Goal: Task Accomplishment & Management: Use online tool/utility

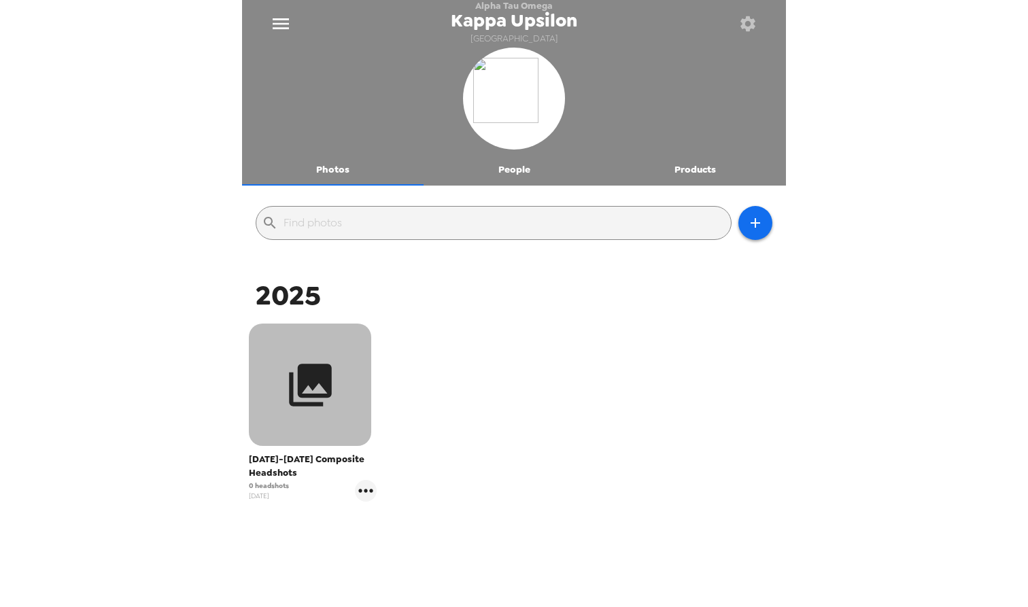
click at [331, 393] on icon "button" at bounding box center [310, 385] width 43 height 43
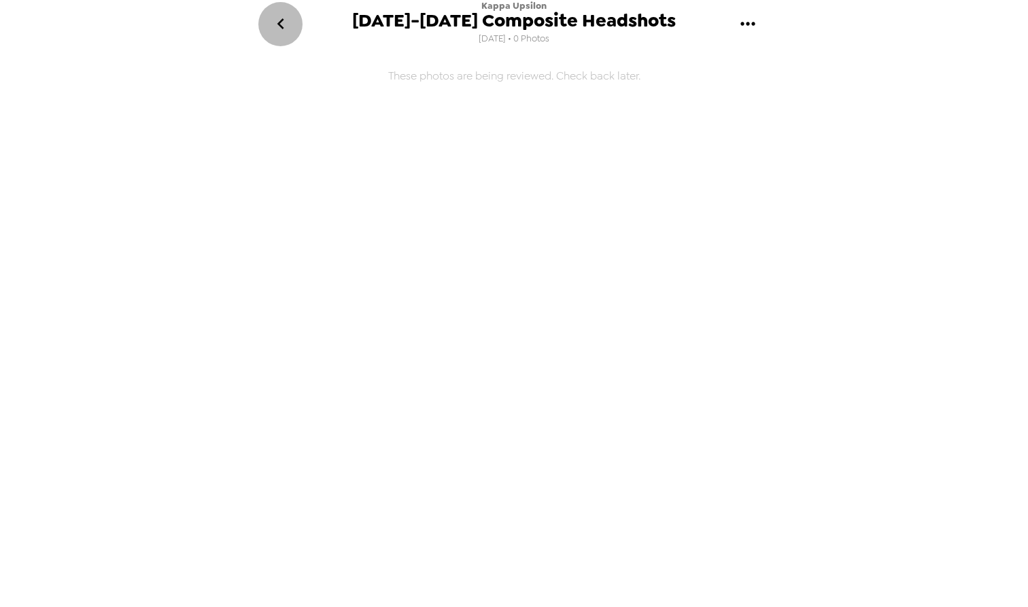
click at [295, 25] on button "go back" at bounding box center [280, 24] width 44 height 44
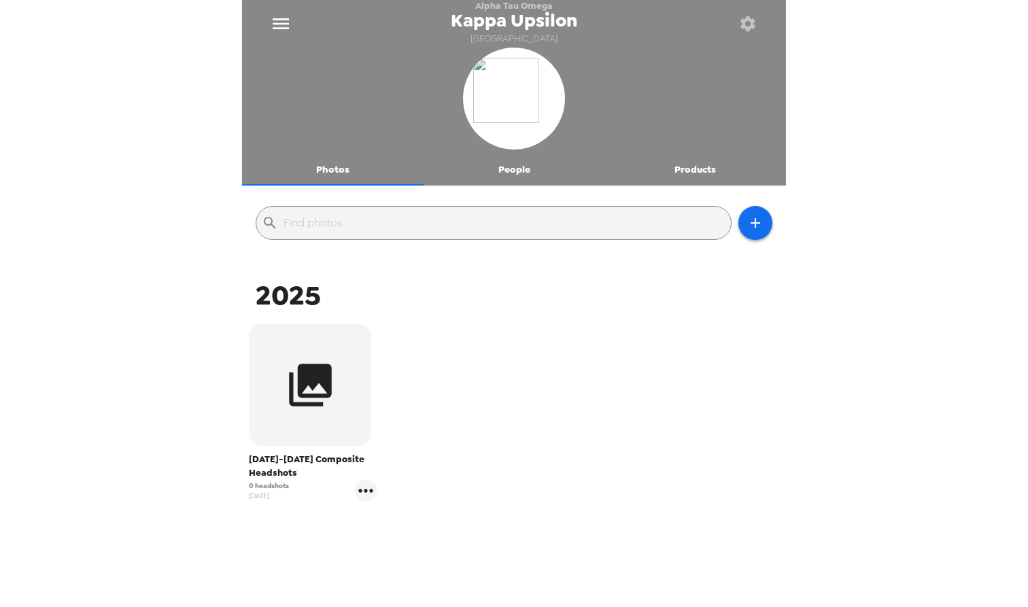
click at [536, 175] on button "People" at bounding box center [513, 169] width 181 height 33
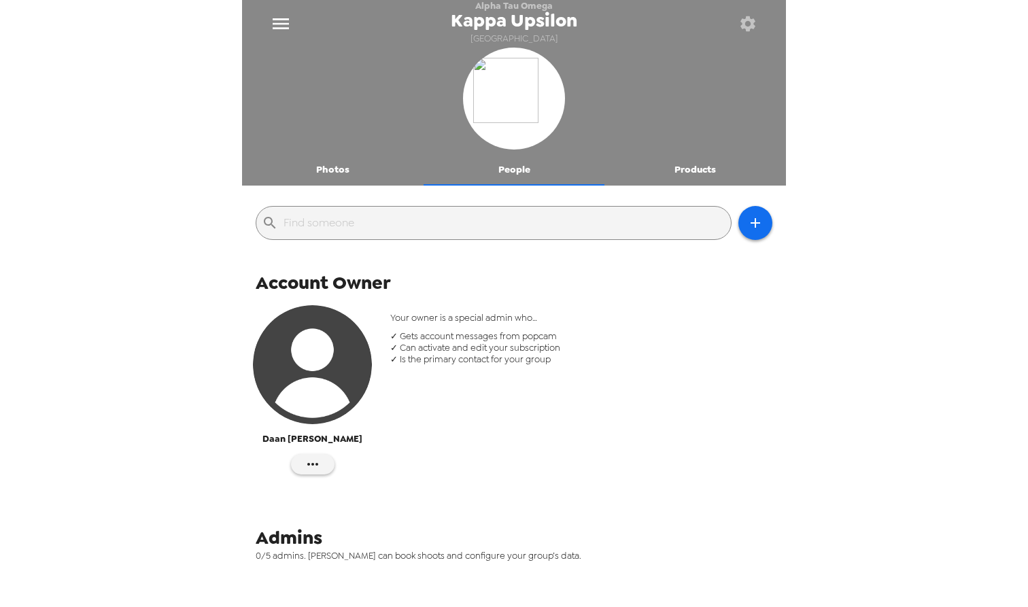
click at [667, 186] on div at bounding box center [514, 189] width 544 height 7
click at [690, 155] on button "Products" at bounding box center [694, 169] width 181 height 33
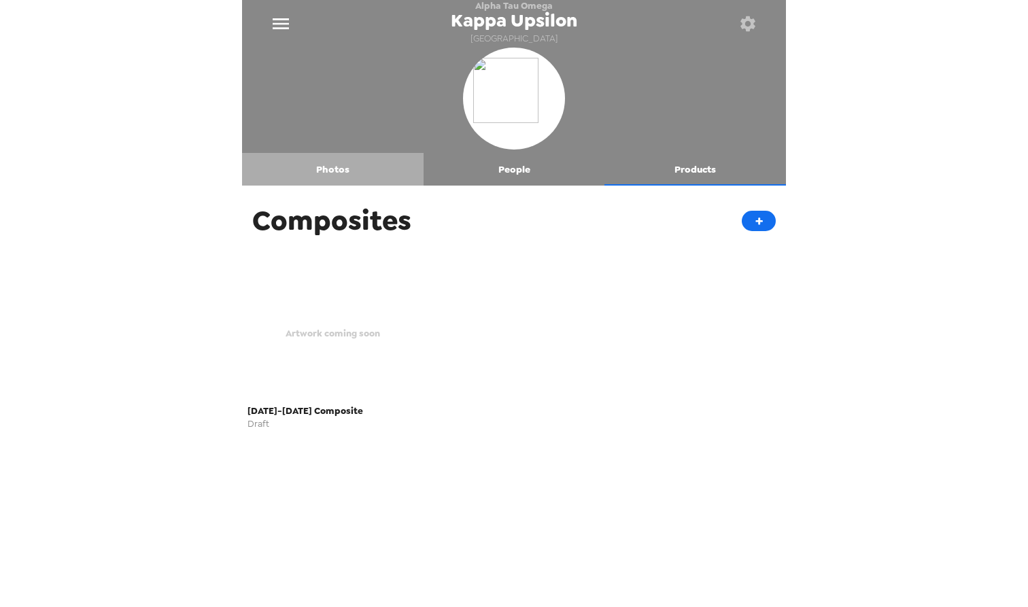
click at [350, 169] on button "Photos" at bounding box center [332, 169] width 181 height 33
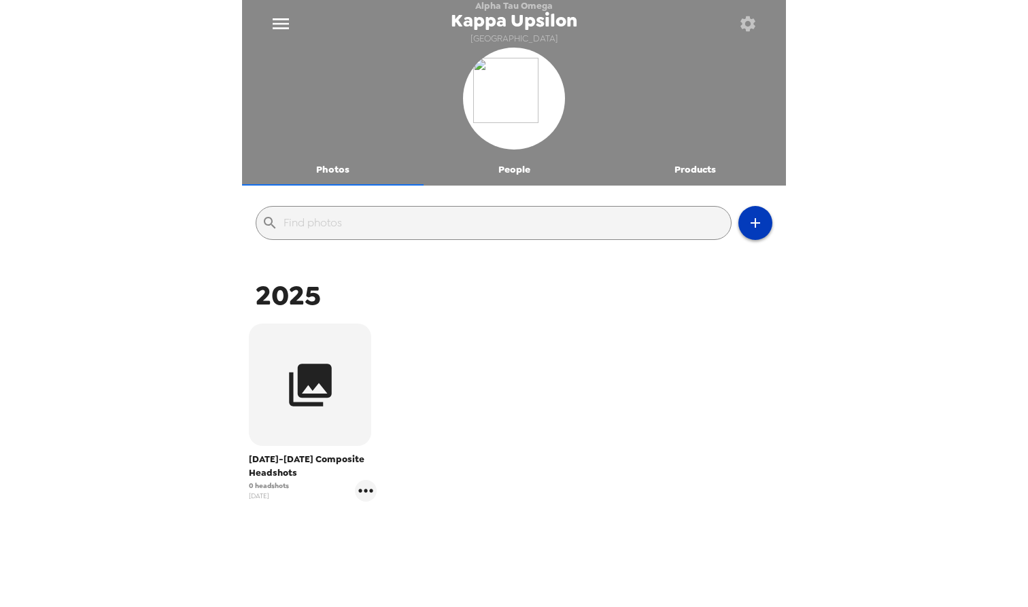
click at [755, 210] on button "button" at bounding box center [755, 223] width 34 height 34
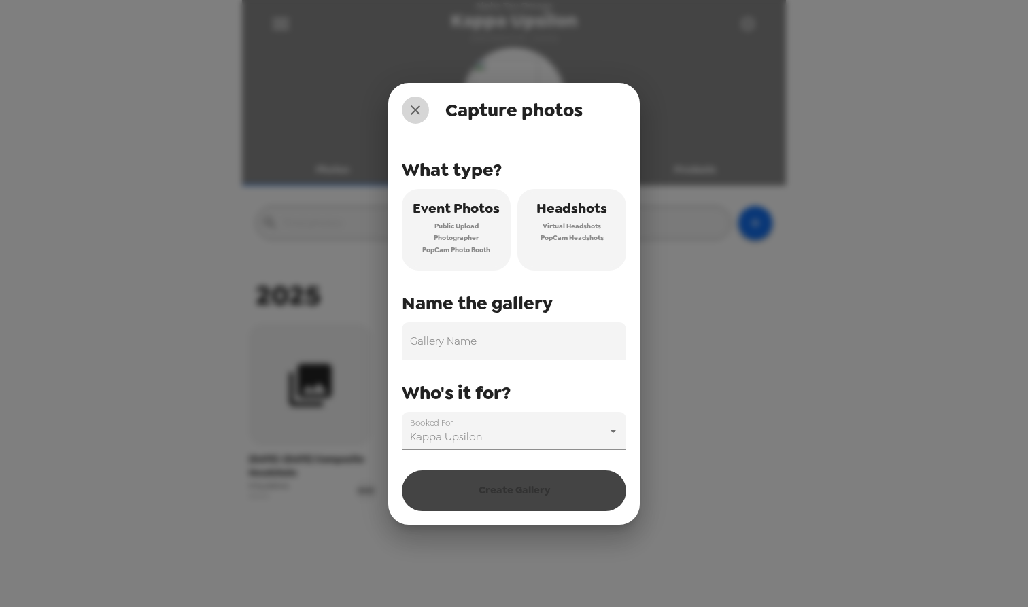
click at [412, 107] on icon "close" at bounding box center [415, 110] width 10 height 10
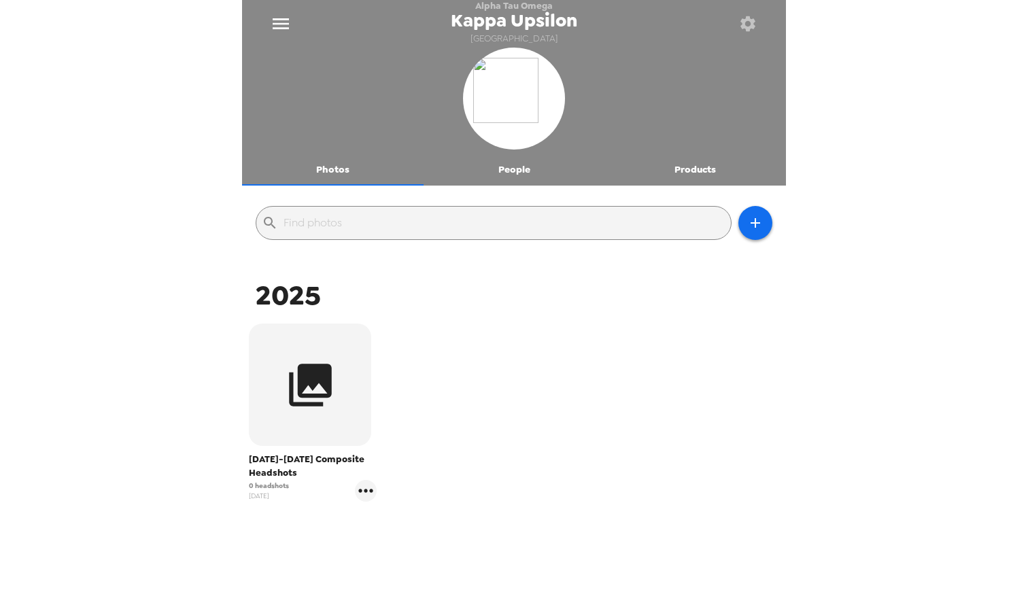
click at [287, 25] on icon "menu" at bounding box center [281, 24] width 22 height 22
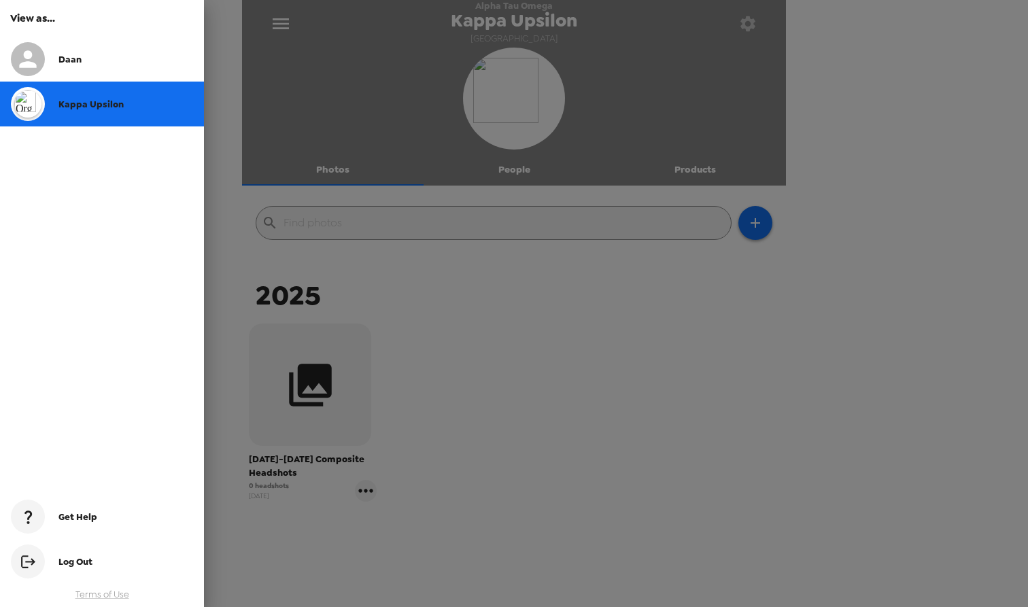
click at [540, 306] on div at bounding box center [514, 303] width 1028 height 607
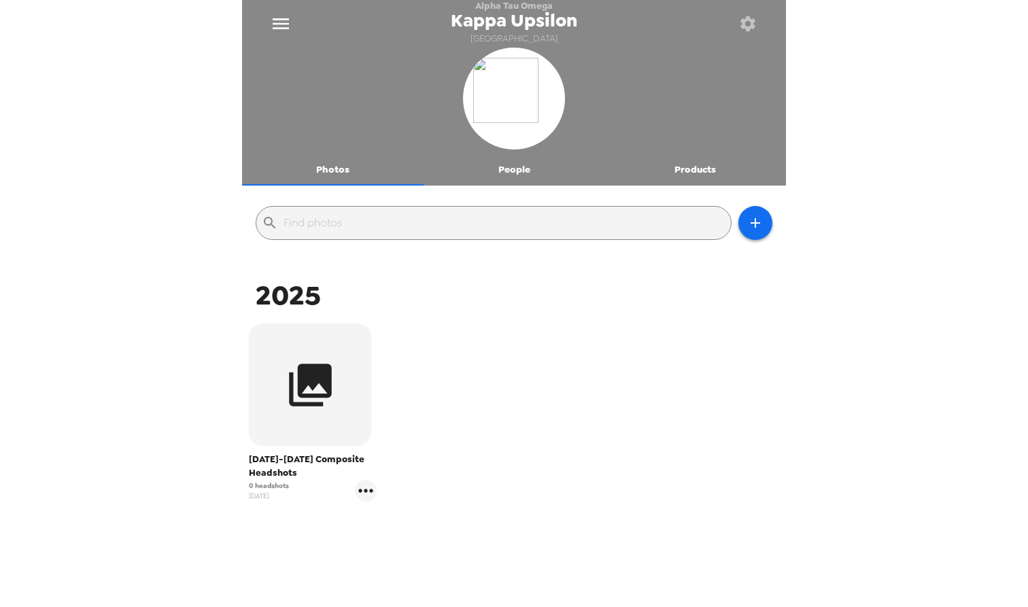
click at [544, 175] on button "People" at bounding box center [513, 169] width 181 height 33
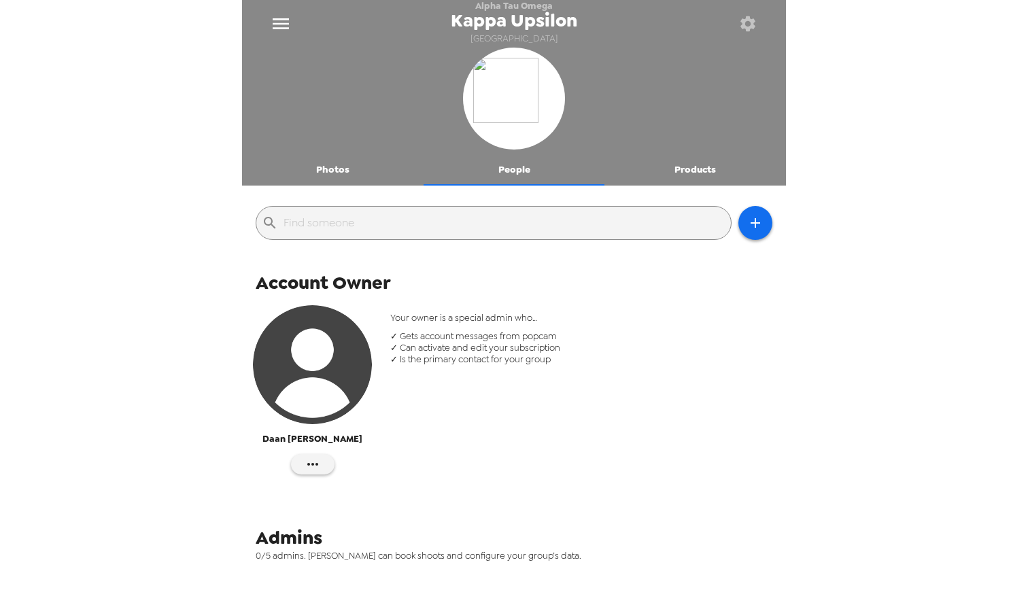
click at [716, 201] on div "​" at bounding box center [514, 222] width 544 height 61
click at [716, 186] on div at bounding box center [514, 189] width 544 height 7
click at [716, 176] on button "Products" at bounding box center [694, 169] width 181 height 33
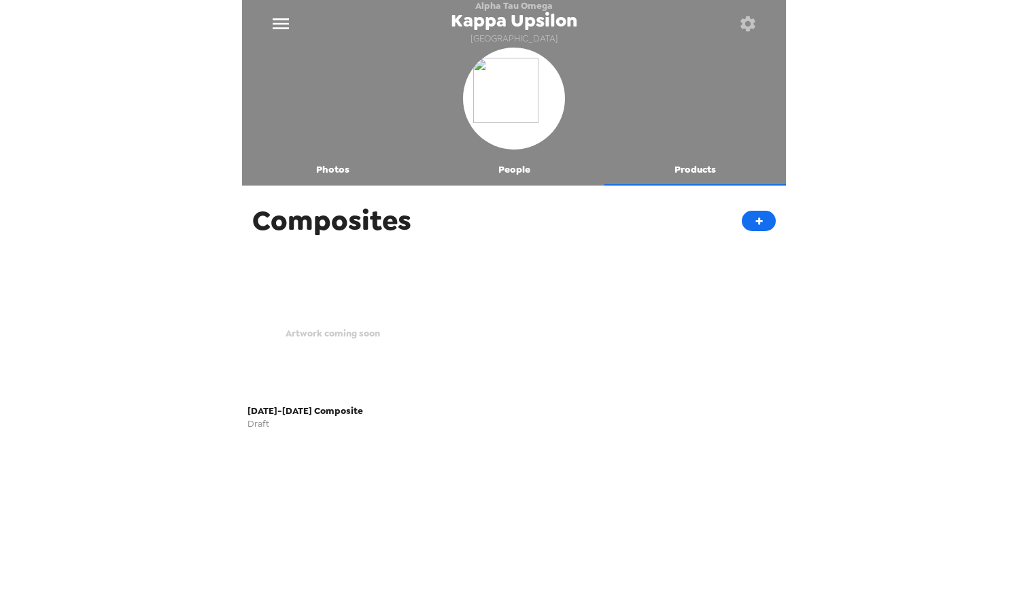
click at [336, 327] on span "Artwork coming soon" at bounding box center [332, 334] width 94 height 16
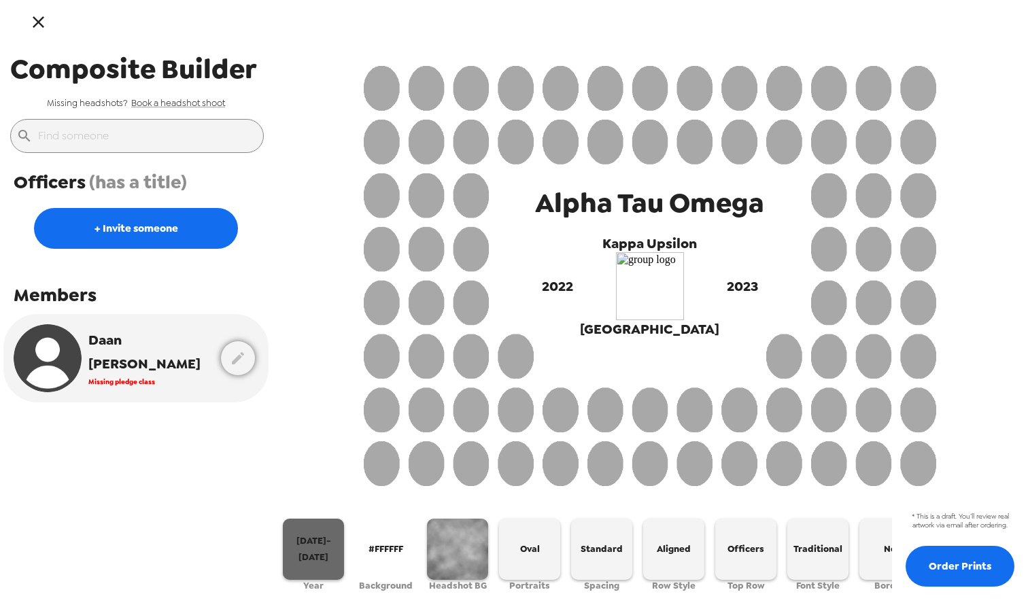
click at [304, 540] on button "2022-2023" at bounding box center [313, 549] width 61 height 61
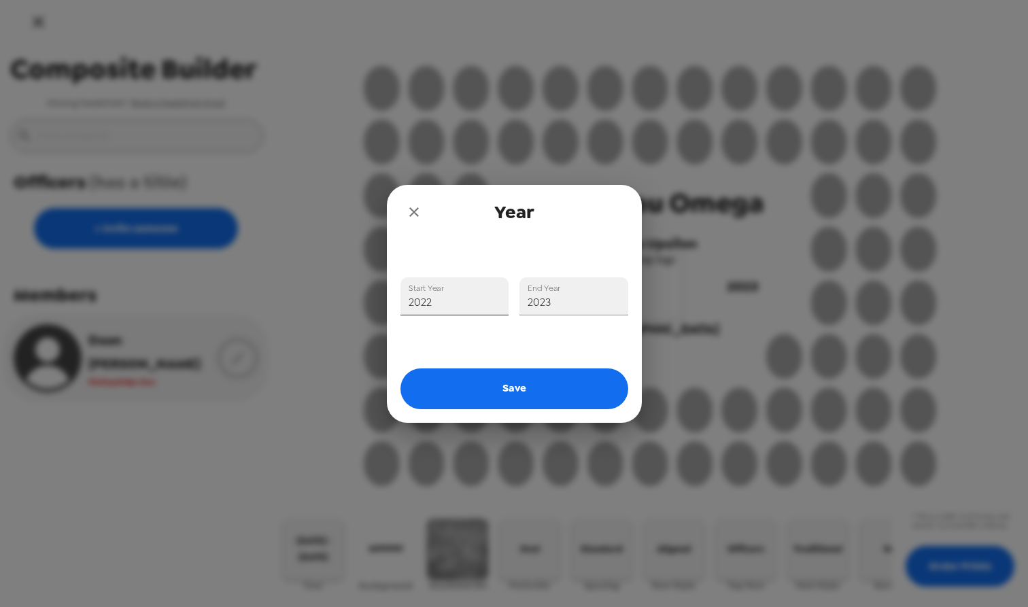
click at [441, 309] on input "2022" at bounding box center [454, 296] width 109 height 38
type input "2024"
click at [553, 306] on input "2023" at bounding box center [573, 296] width 109 height 38
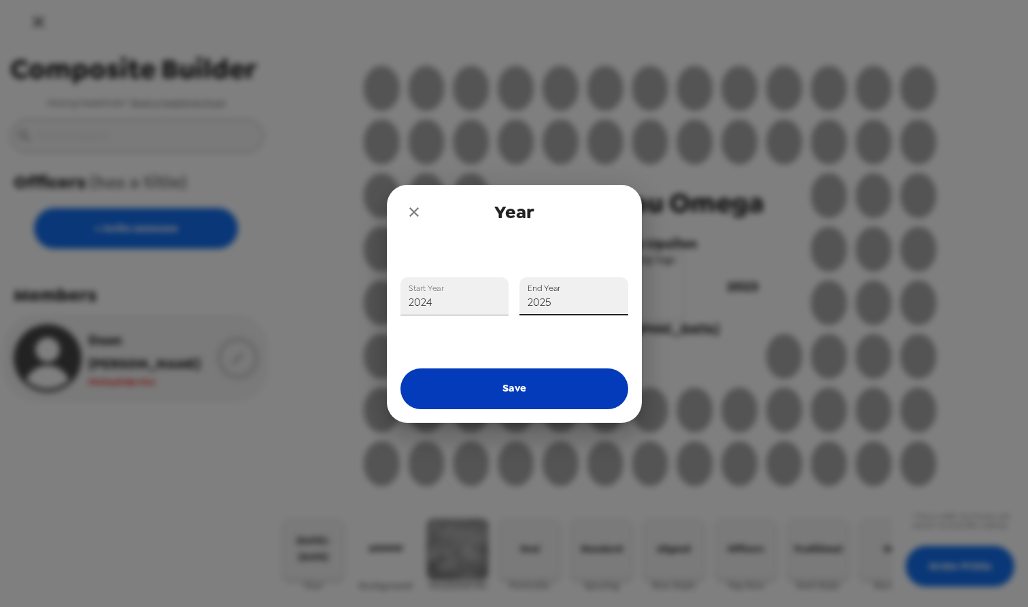
type input "2025"
click at [535, 383] on button "Save" at bounding box center [514, 388] width 228 height 41
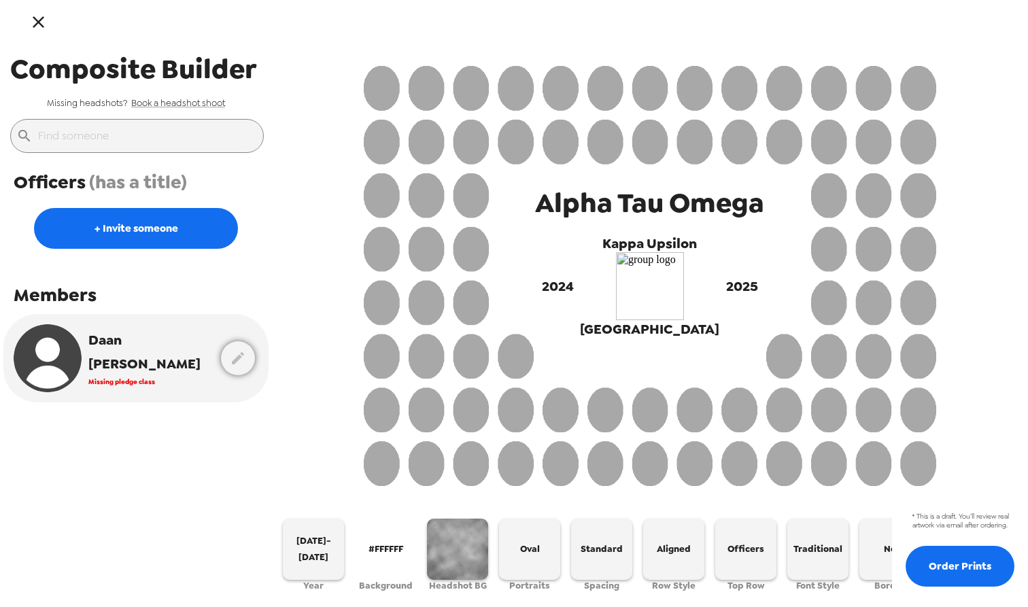
click at [376, 544] on span "#FFFFFF" at bounding box center [385, 549] width 35 height 16
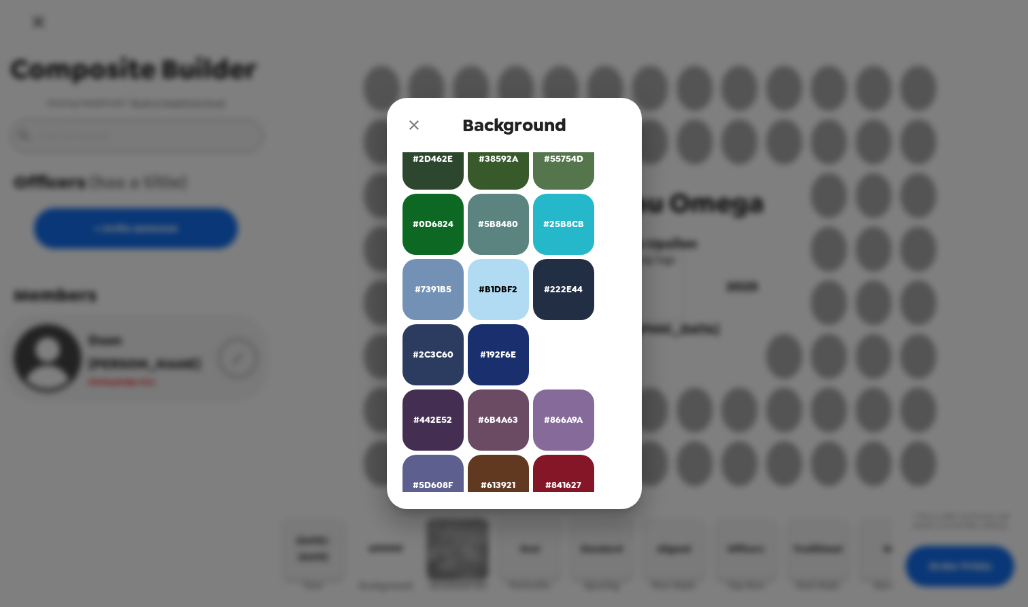
scroll to position [287, 0]
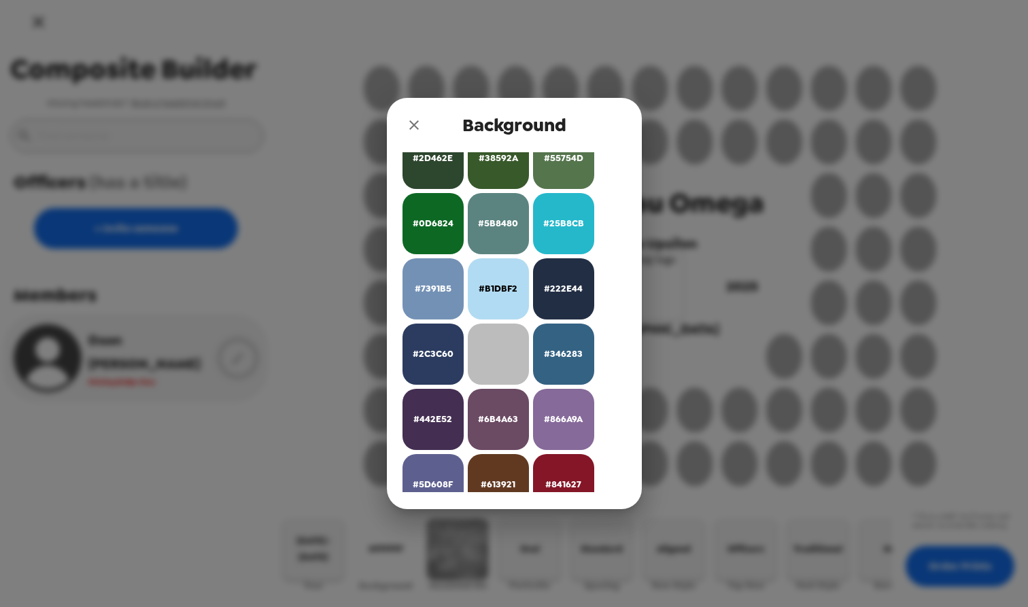
click at [499, 355] on span "#192F6E" at bounding box center [498, 354] width 36 height 16
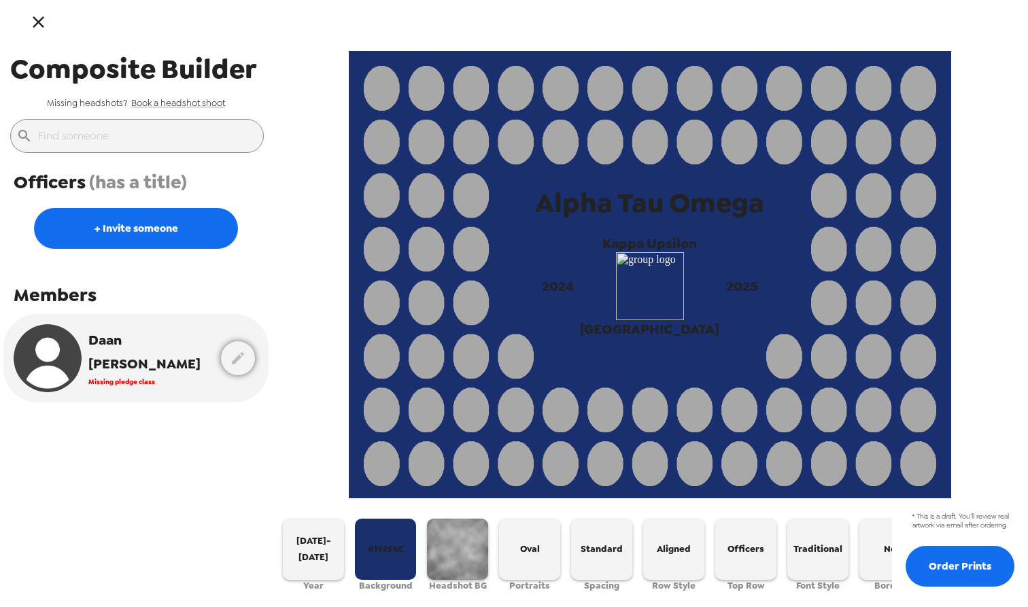
click at [461, 543] on button "button" at bounding box center [457, 549] width 61 height 61
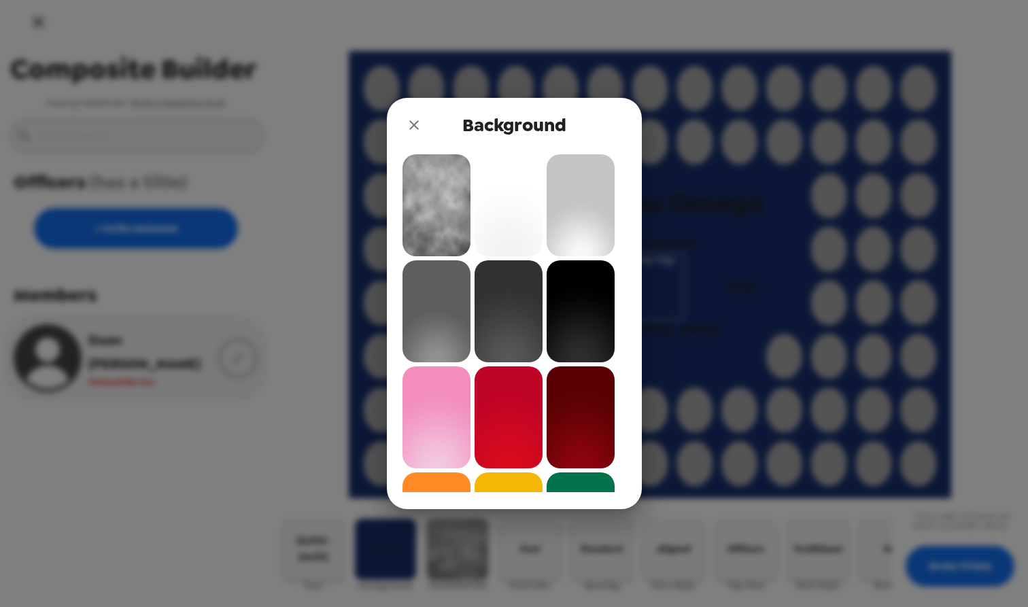
scroll to position [0, 0]
click at [410, 121] on icon "close" at bounding box center [414, 125] width 16 height 16
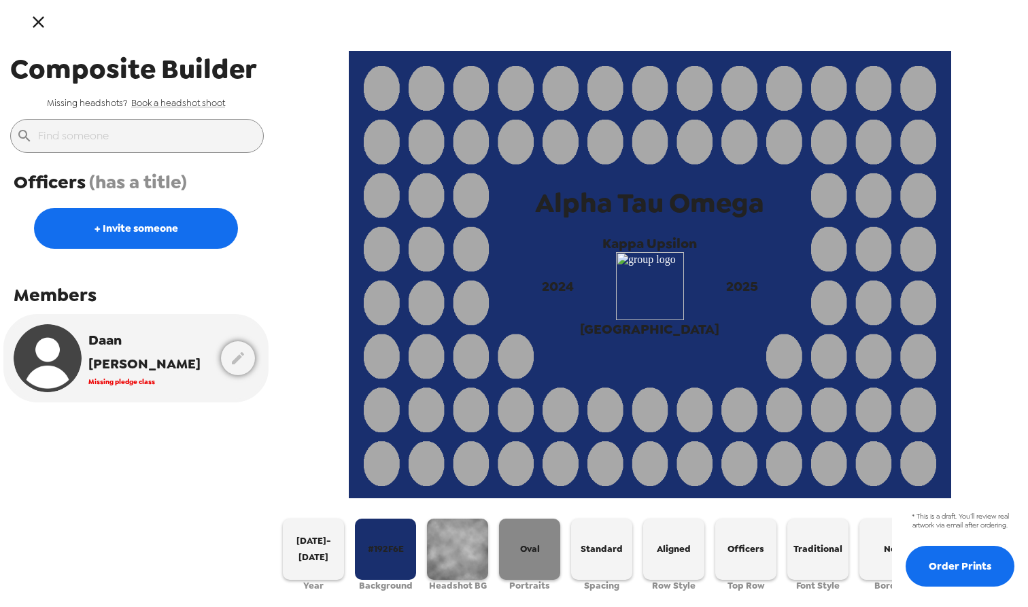
click at [523, 527] on button "Oval" at bounding box center [529, 549] width 61 height 61
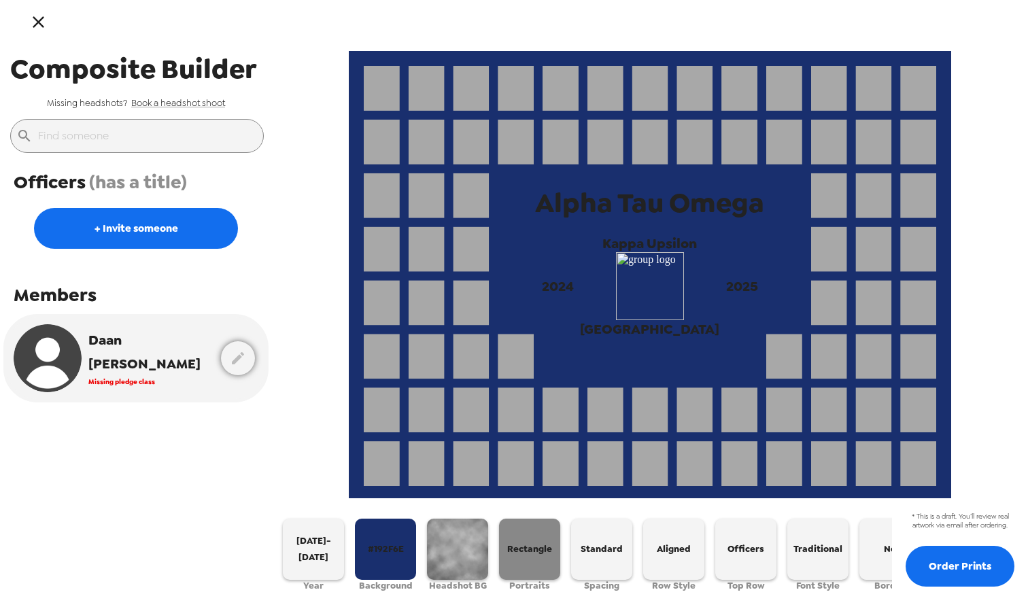
click at [539, 561] on button "Rectangle" at bounding box center [529, 549] width 61 height 61
click at [539, 561] on button "Rounded" at bounding box center [529, 549] width 61 height 61
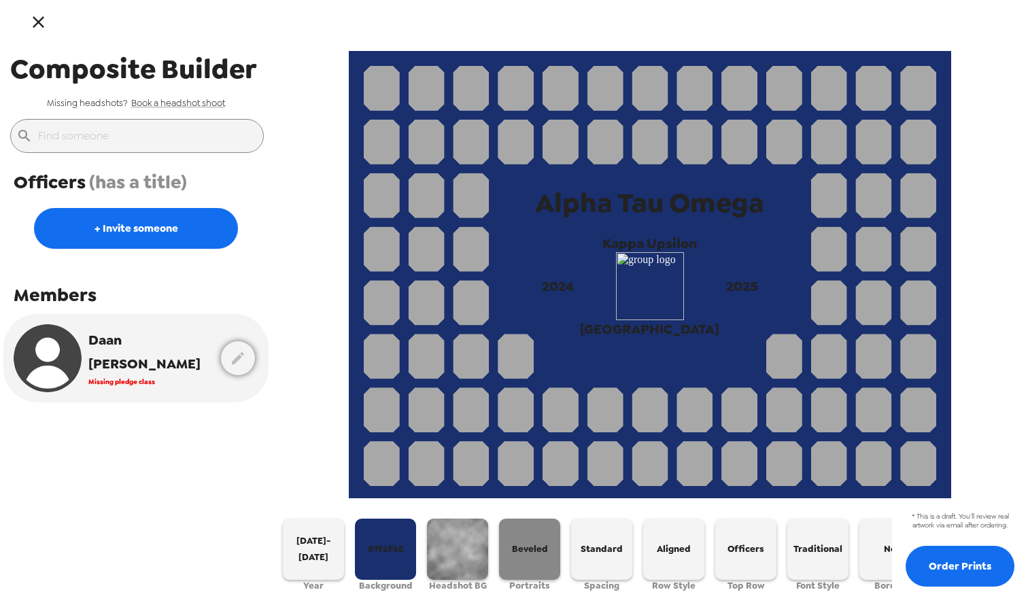
click at [539, 561] on button "Beveled" at bounding box center [529, 549] width 61 height 61
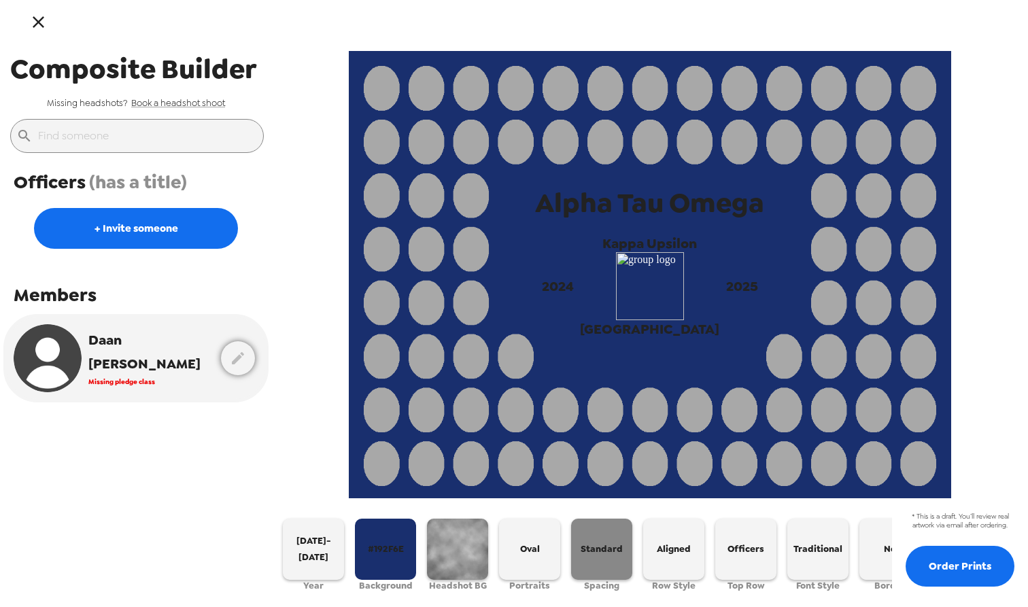
click at [584, 567] on button "Standard" at bounding box center [601, 549] width 61 height 61
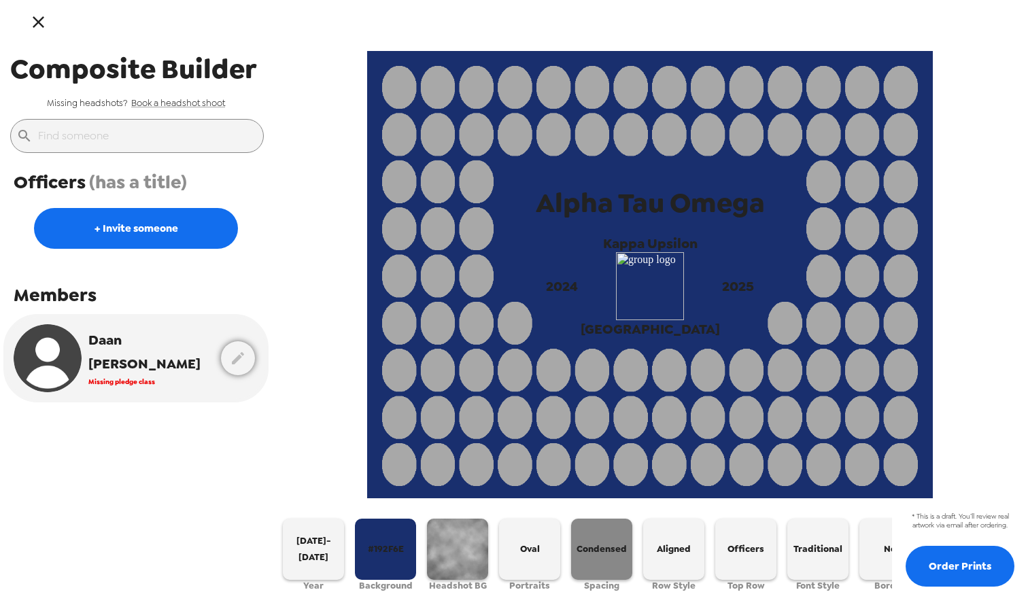
click at [584, 567] on button "Condensed" at bounding box center [601, 549] width 61 height 61
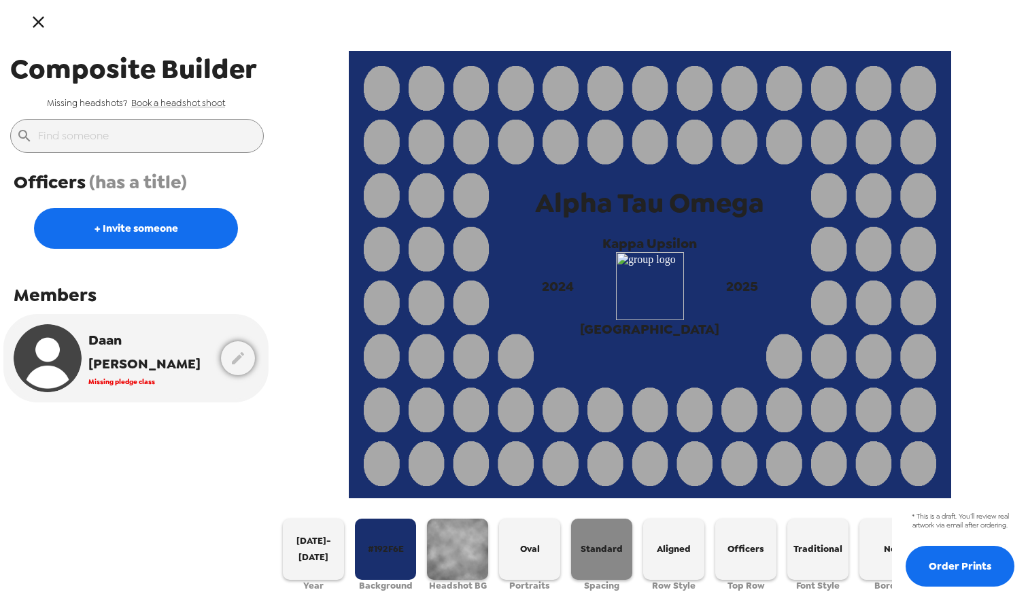
click at [584, 567] on button "Standard" at bounding box center [601, 549] width 61 height 61
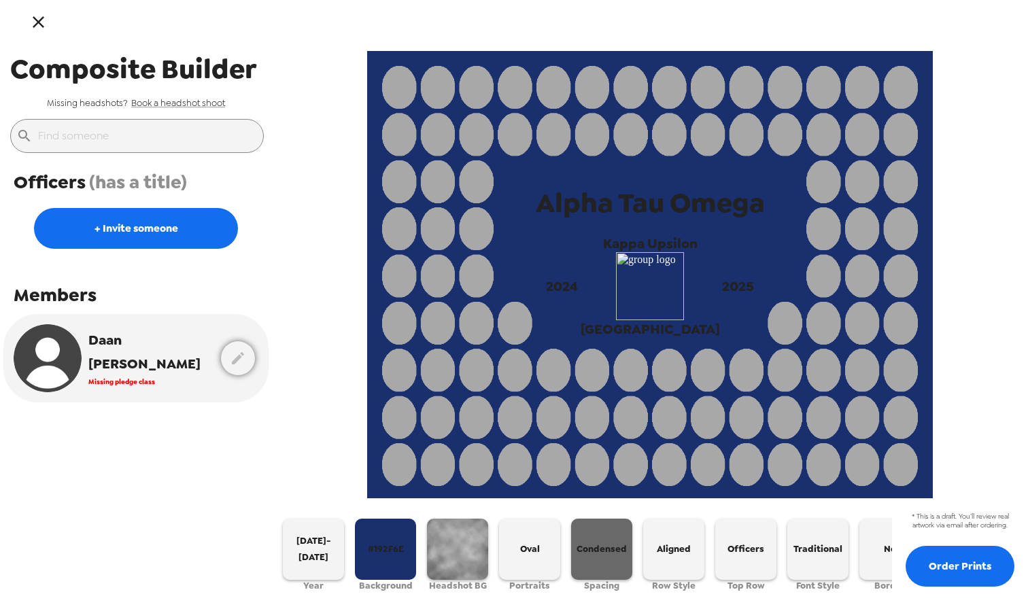
click at [584, 567] on button "Condensed" at bounding box center [601, 549] width 61 height 61
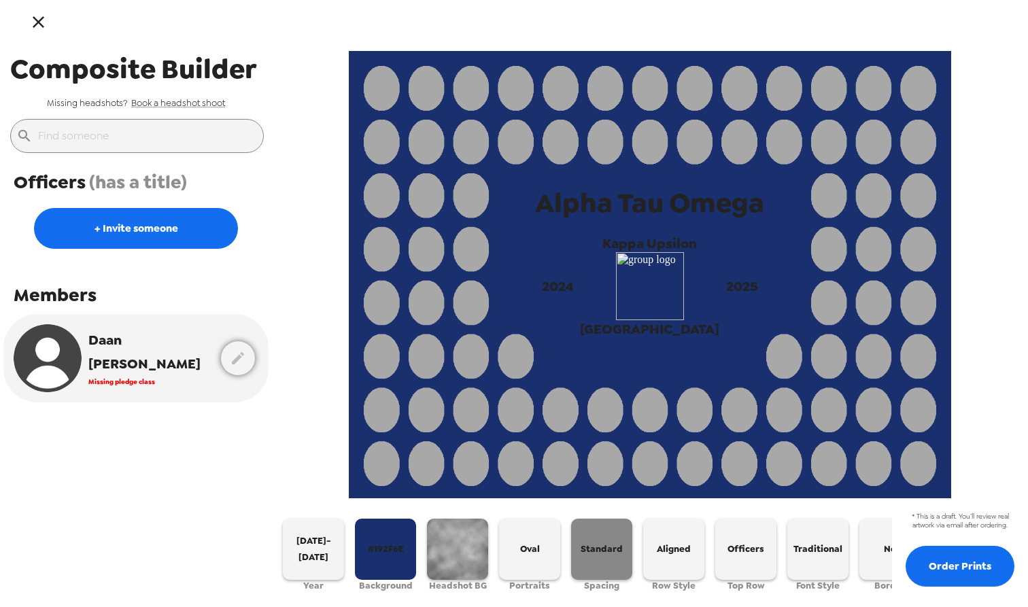
click at [584, 567] on button "Standard" at bounding box center [601, 549] width 61 height 61
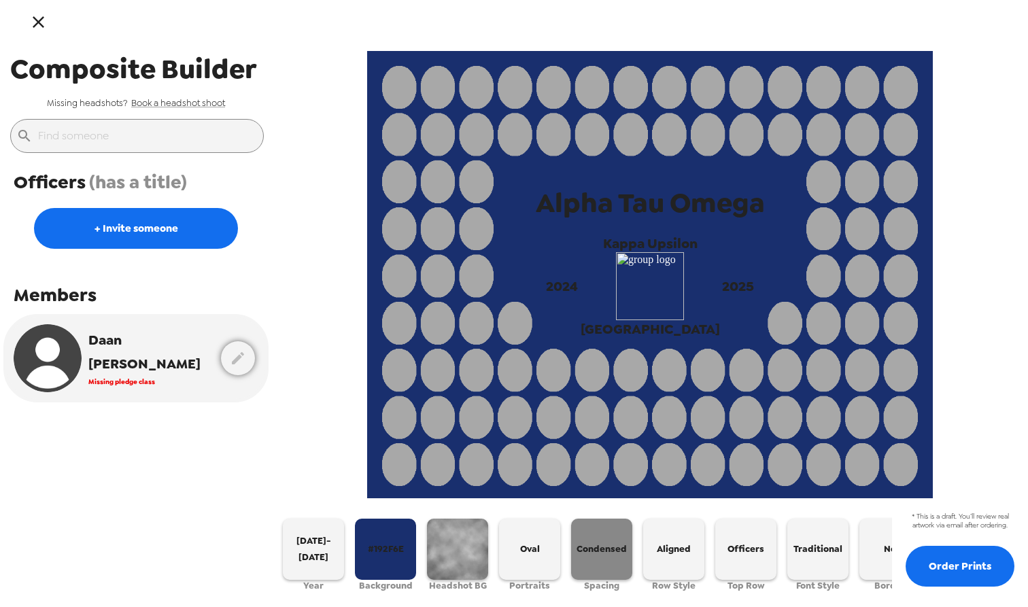
click at [584, 567] on button "Condensed" at bounding box center [601, 549] width 61 height 61
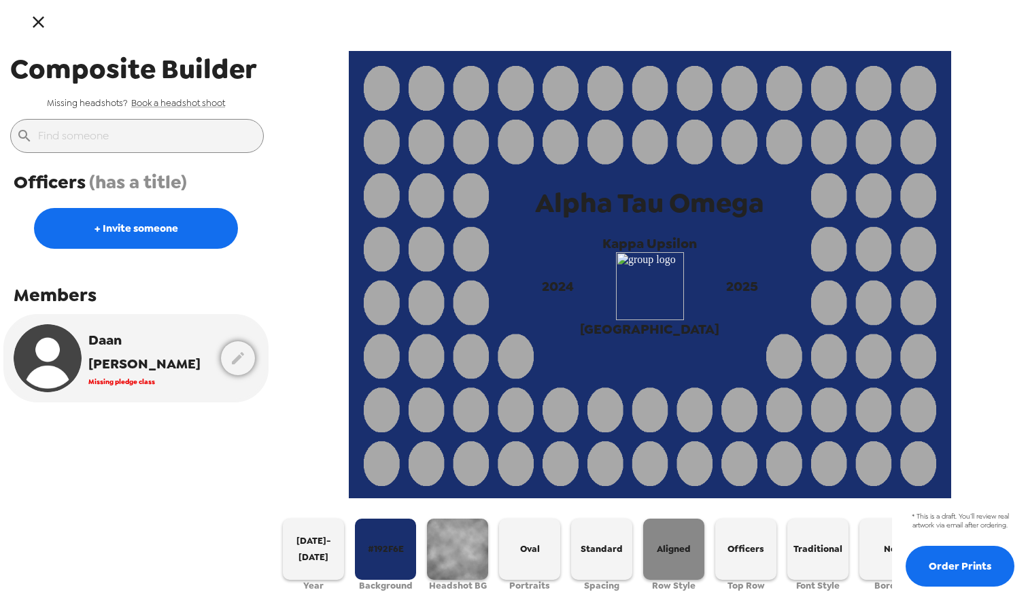
click at [672, 557] on button "Aligned" at bounding box center [673, 549] width 61 height 61
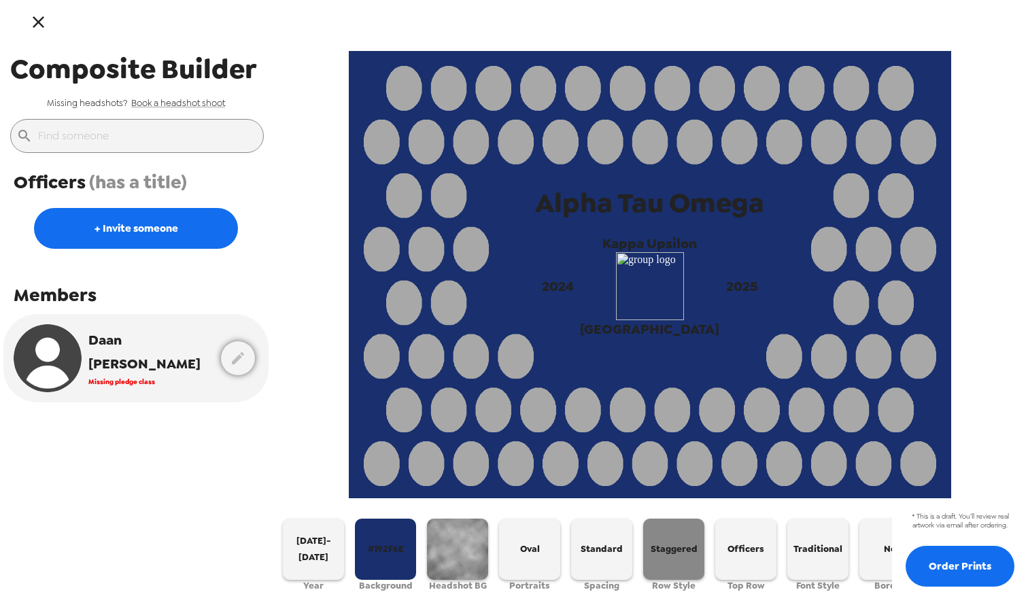
click at [672, 557] on button "Staggered" at bounding box center [673, 549] width 61 height 61
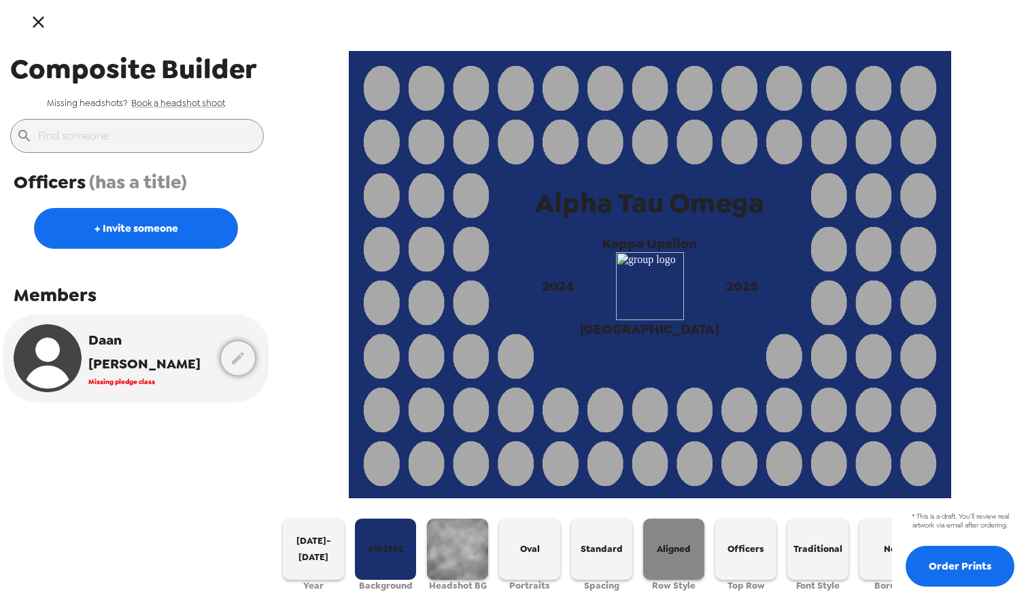
click at [672, 557] on button "Aligned" at bounding box center [673, 549] width 61 height 61
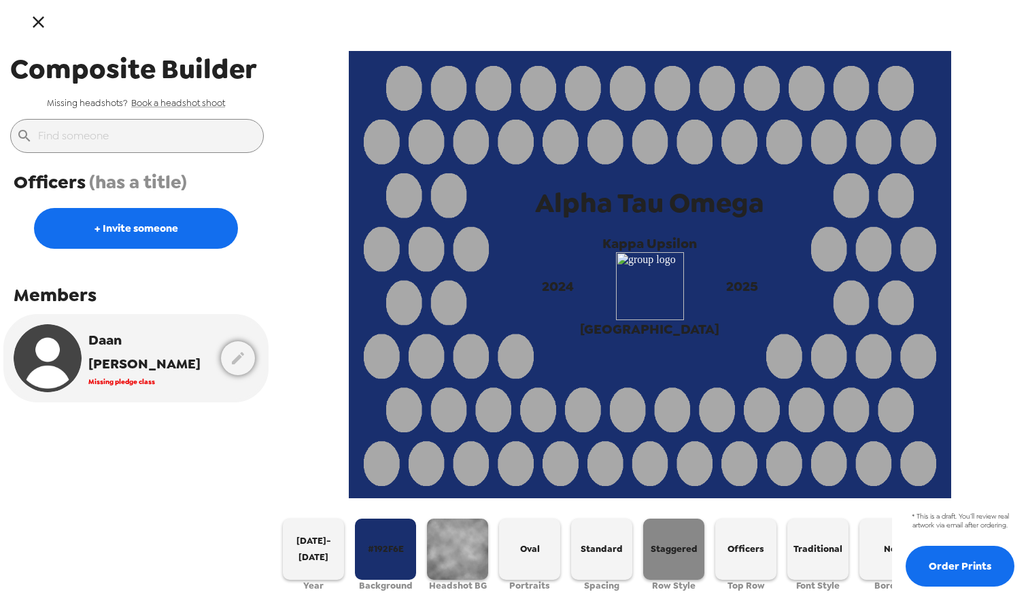
click at [672, 557] on button "Staggered" at bounding box center [673, 549] width 61 height 61
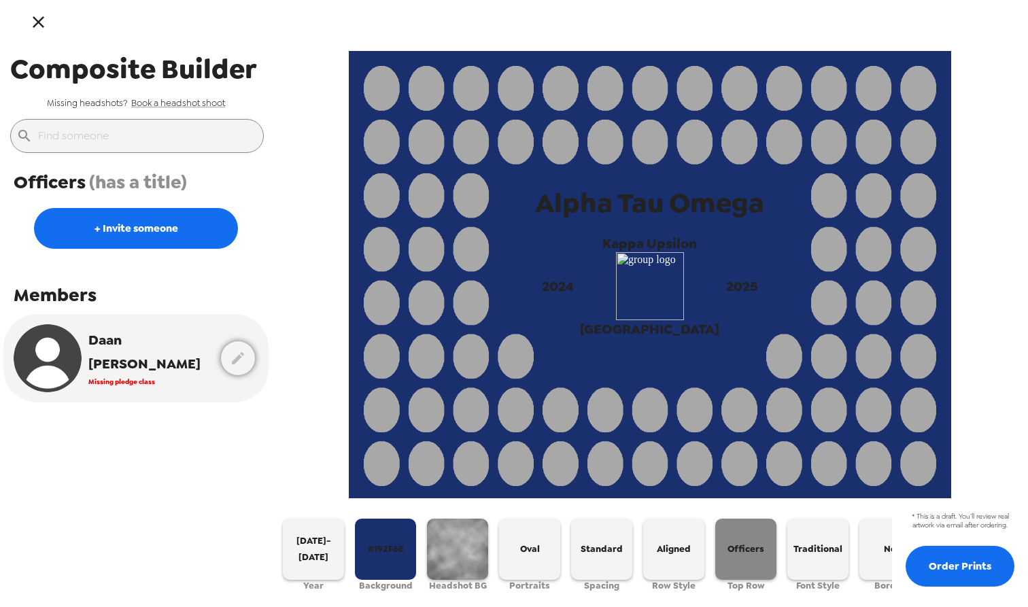
click at [739, 557] on button "Officers" at bounding box center [745, 549] width 61 height 61
click at [739, 557] on button "Seniors" at bounding box center [745, 549] width 61 height 61
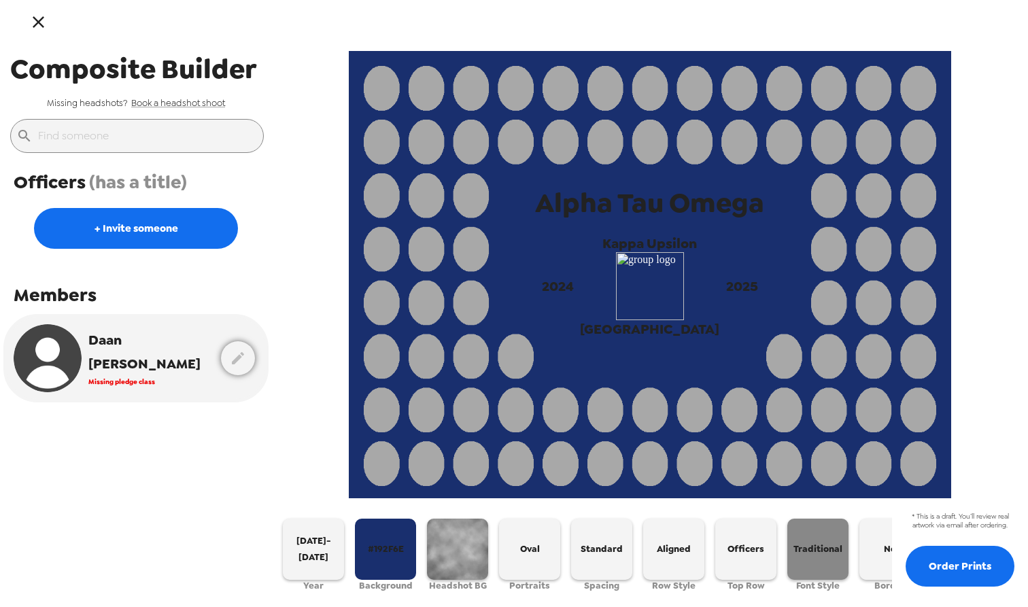
click at [809, 552] on span "Traditional" at bounding box center [817, 549] width 49 height 16
click at [809, 552] on span "Modern" at bounding box center [818, 549] width 34 height 16
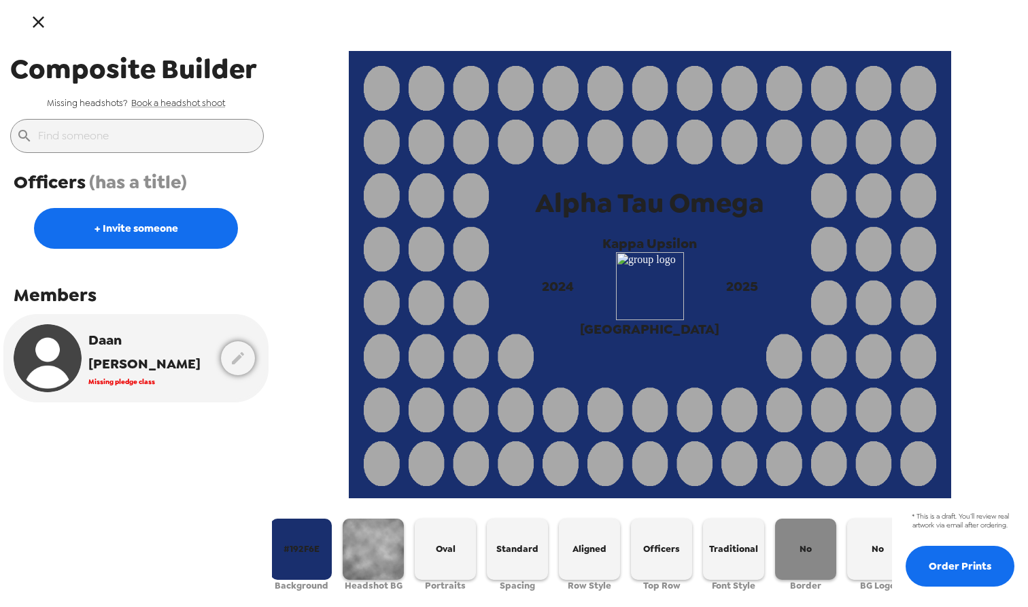
scroll to position [0, 84]
click at [801, 538] on button "No" at bounding box center [805, 549] width 61 height 61
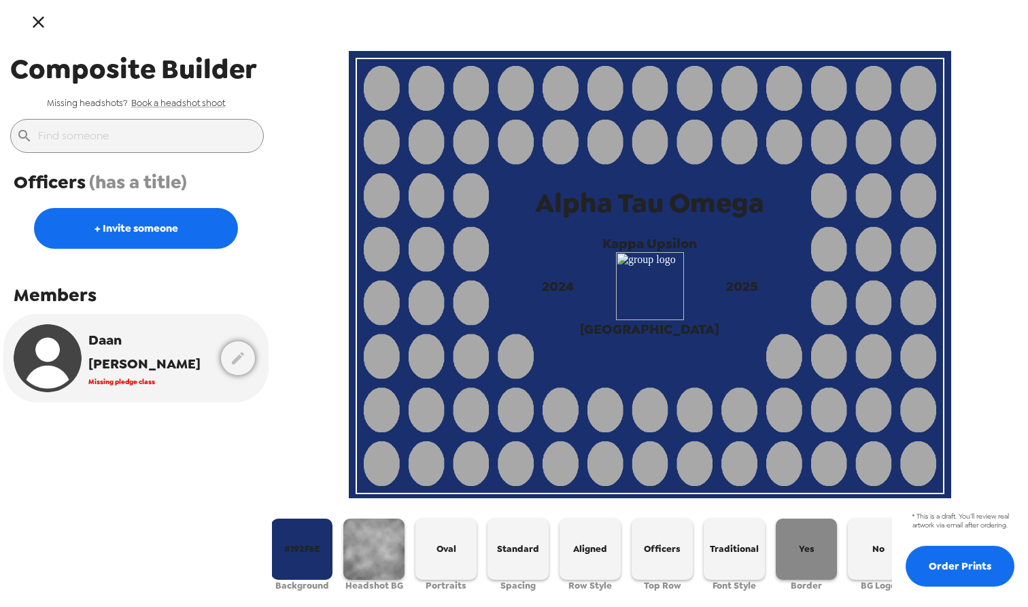
click at [801, 538] on button "Yes" at bounding box center [805, 549] width 61 height 61
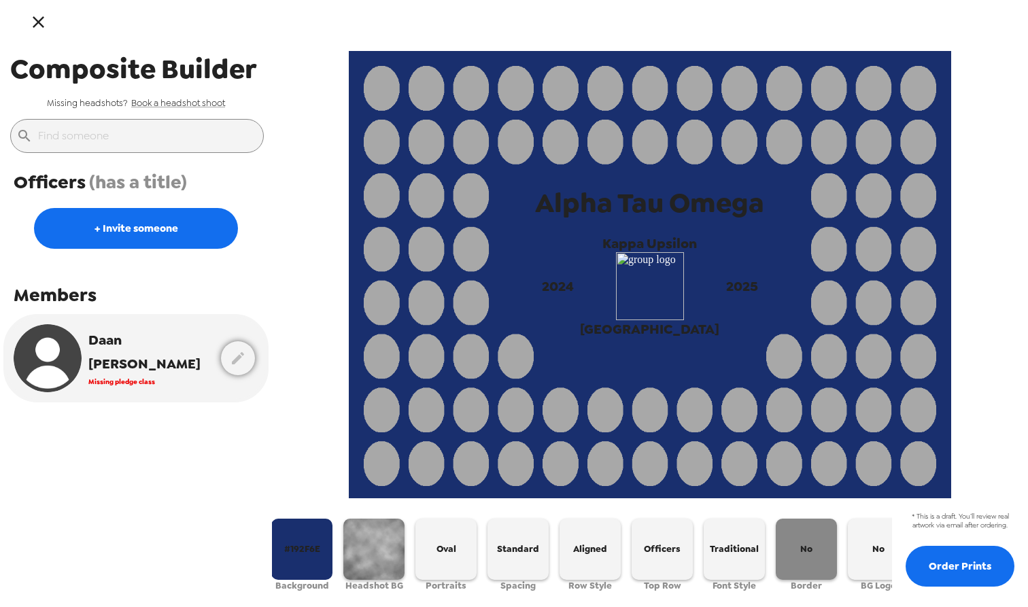
click at [801, 538] on button "No" at bounding box center [805, 549] width 61 height 61
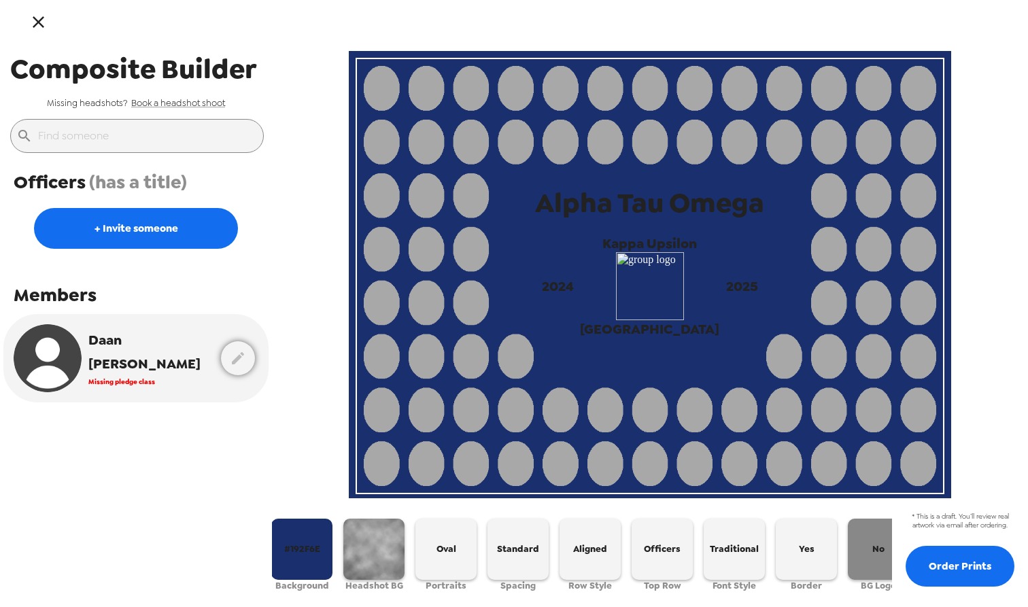
click at [871, 535] on button "No" at bounding box center [877, 549] width 61 height 61
click at [871, 535] on button "Yes" at bounding box center [877, 549] width 61 height 61
click at [871, 535] on button "No" at bounding box center [877, 549] width 61 height 61
click at [871, 535] on button "Yes" at bounding box center [877, 549] width 61 height 61
click at [851, 540] on button "No" at bounding box center [877, 549] width 61 height 61
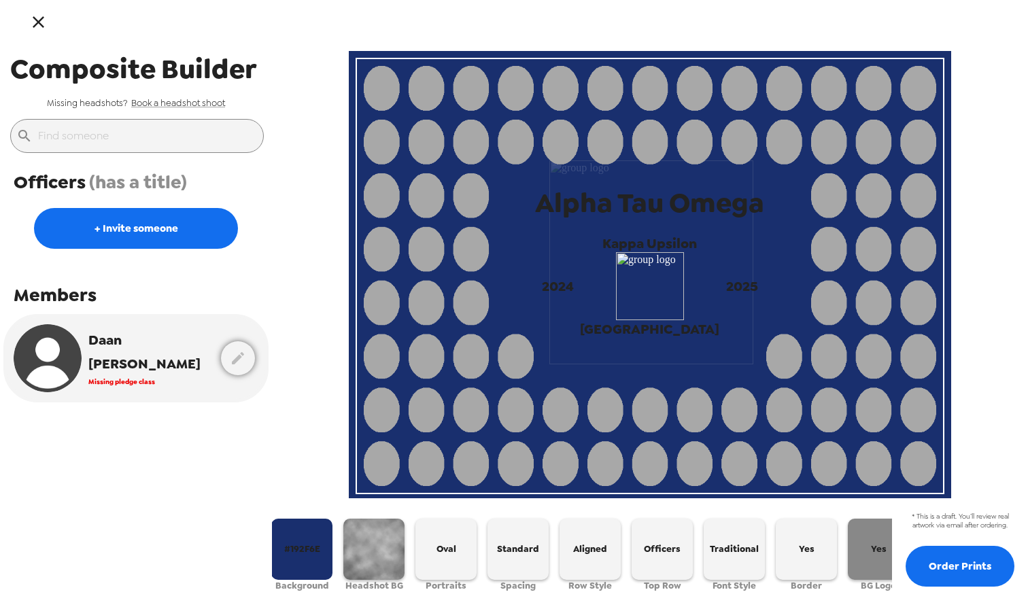
click at [851, 540] on button "Yes" at bounding box center [877, 549] width 61 height 61
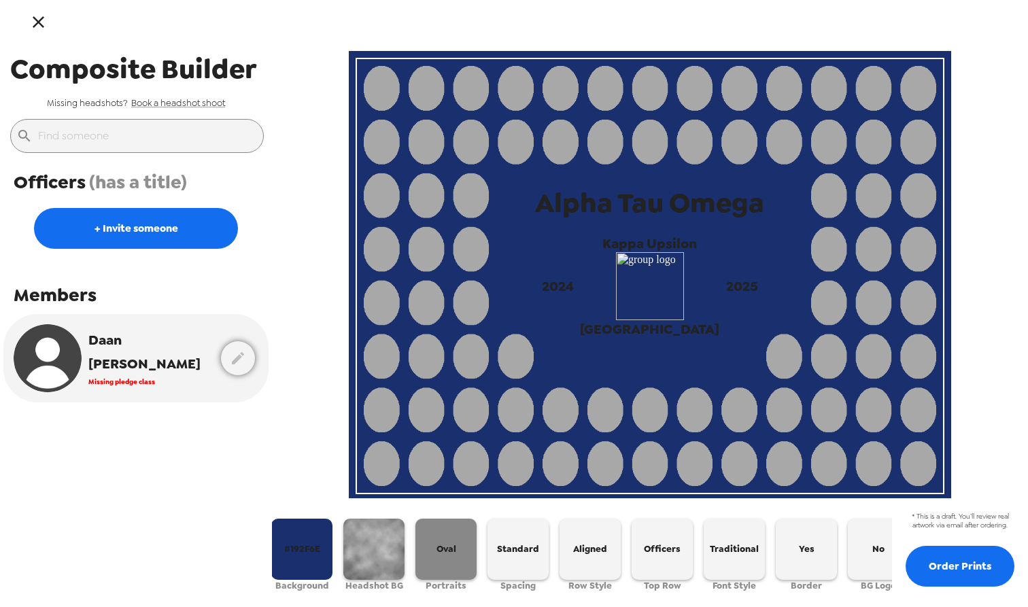
click at [440, 524] on button "Oval" at bounding box center [445, 549] width 61 height 61
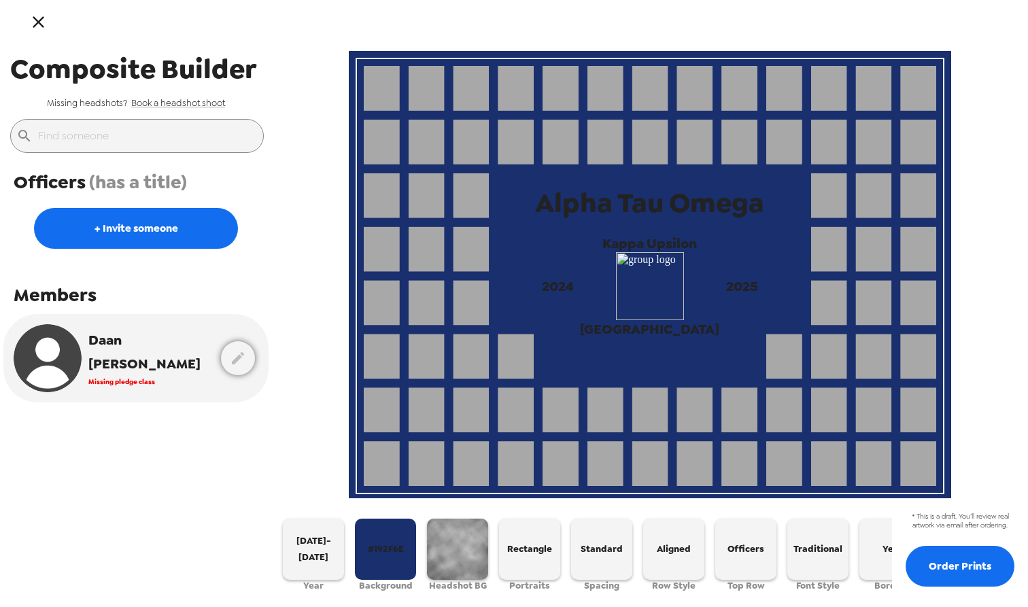
scroll to position [0, 0]
click at [178, 361] on button "Daan Vonk Missing pledge class" at bounding box center [112, 358] width 211 height 82
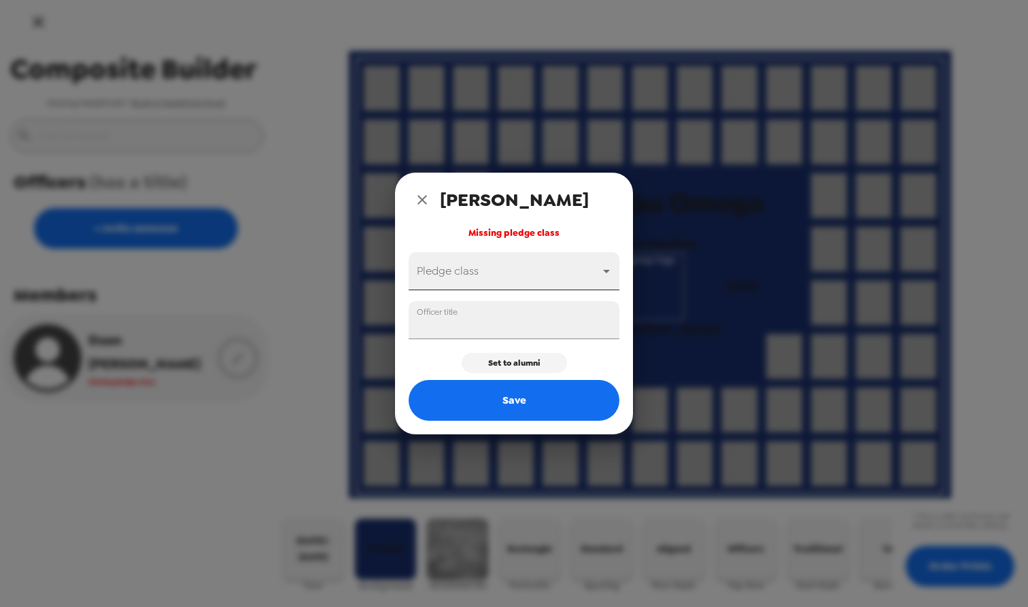
click at [442, 277] on body "Composite Builder Missing headshots? Book a headshot shoot ​ Officers (has a ti…" at bounding box center [514, 303] width 1028 height 607
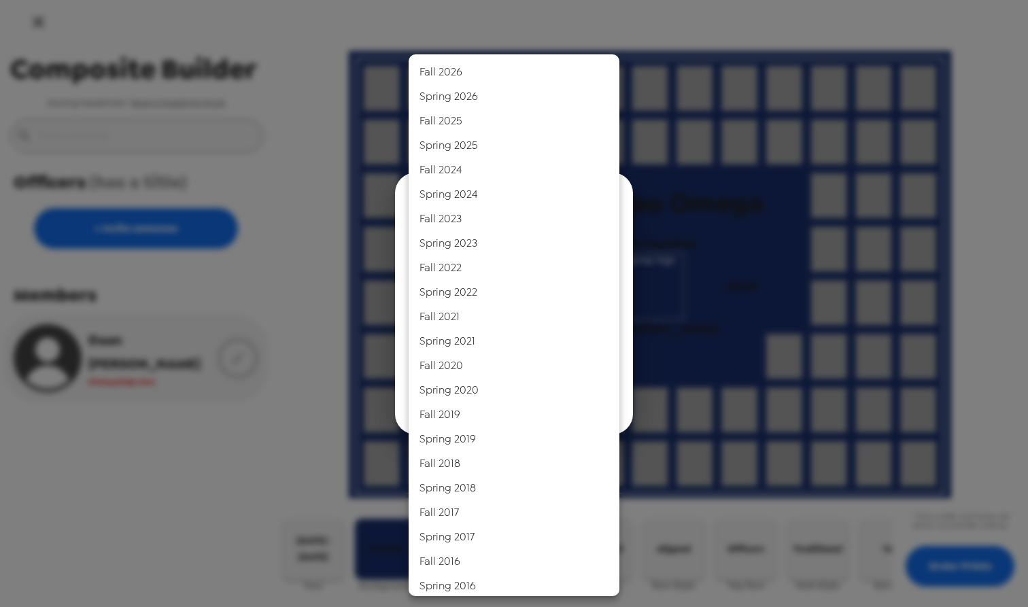
click at [311, 169] on div at bounding box center [514, 303] width 1028 height 607
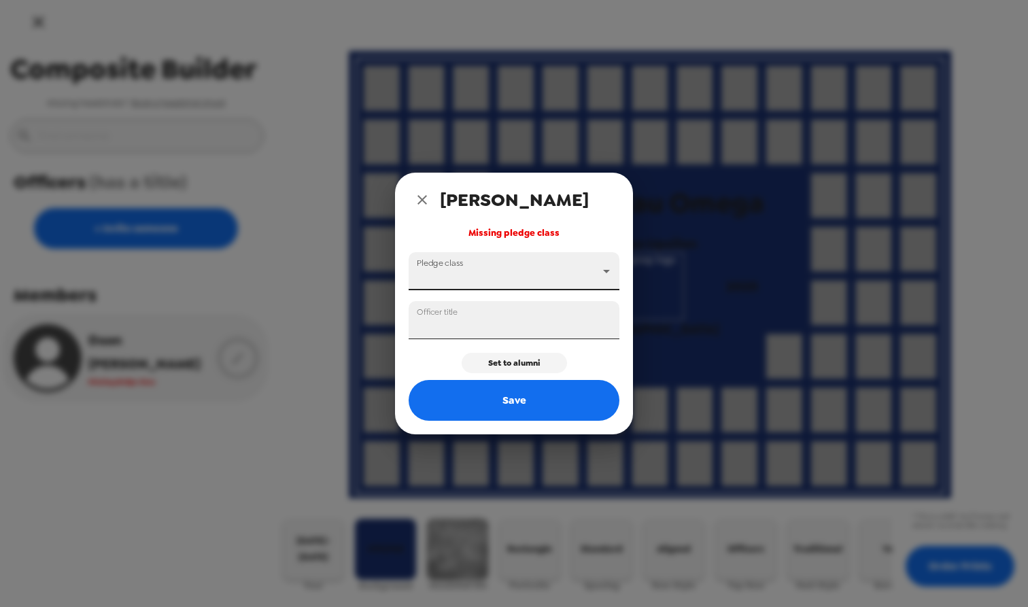
click at [427, 334] on input "Officer title" at bounding box center [513, 320] width 211 height 38
click at [438, 264] on body "Composite Builder Missing headshots? Book a headshot shoot ​ Officers (has a ti…" at bounding box center [514, 303] width 1028 height 607
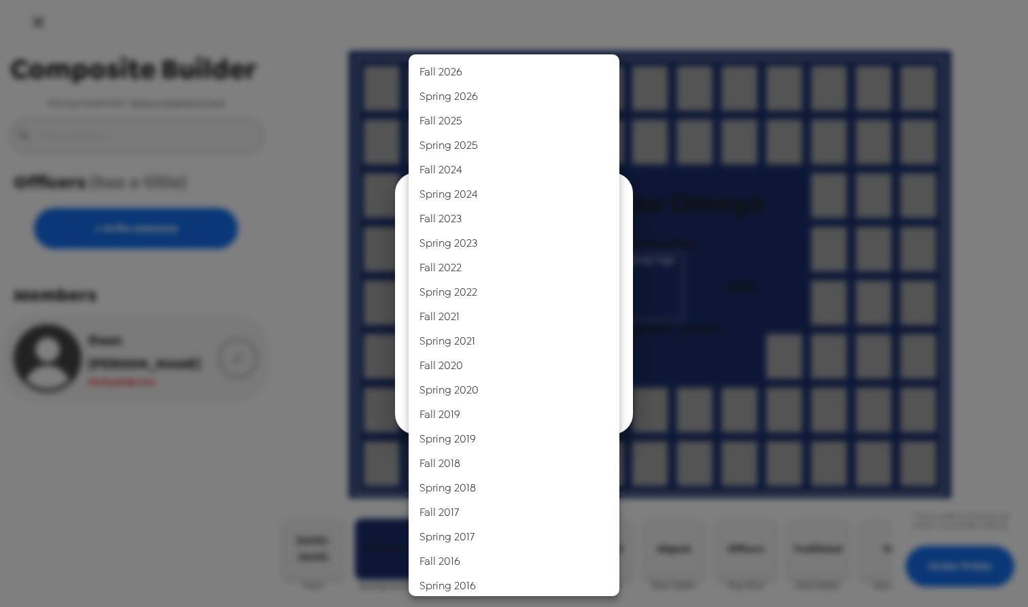
click at [463, 198] on li "Spring 2024" at bounding box center [513, 194] width 211 height 24
type input "Spring 2024"
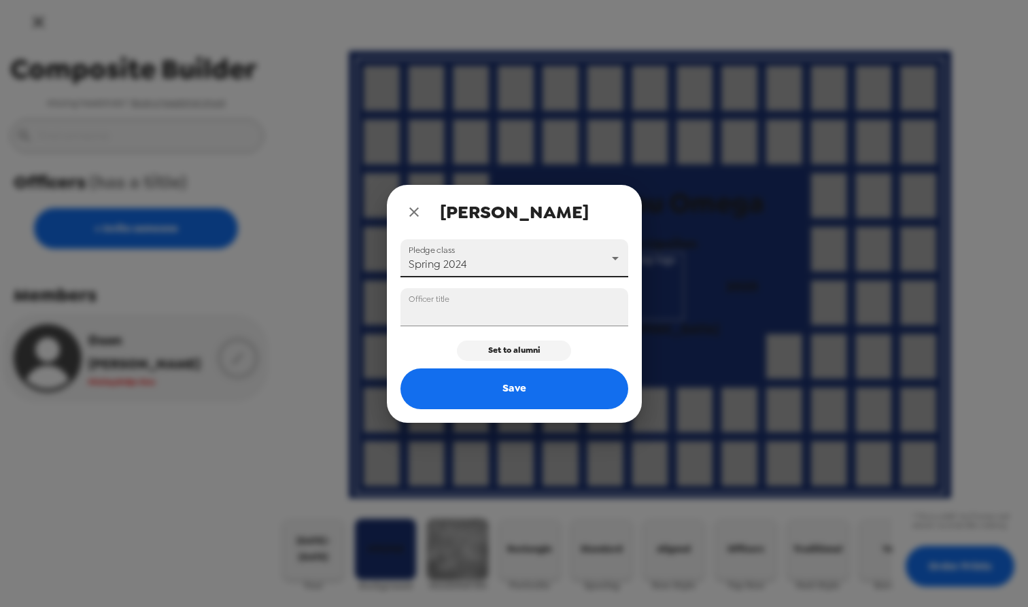
click at [416, 221] on button "close" at bounding box center [413, 211] width 27 height 27
